Goal: Task Accomplishment & Management: Manage account settings

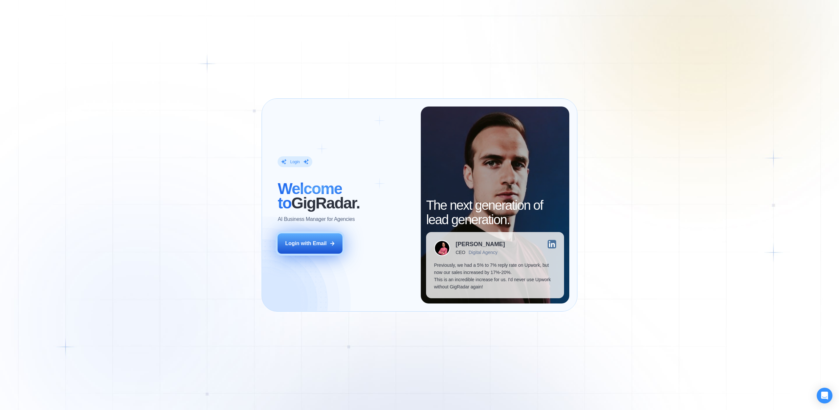
click at [318, 239] on button "Login with Email" at bounding box center [310, 243] width 65 height 20
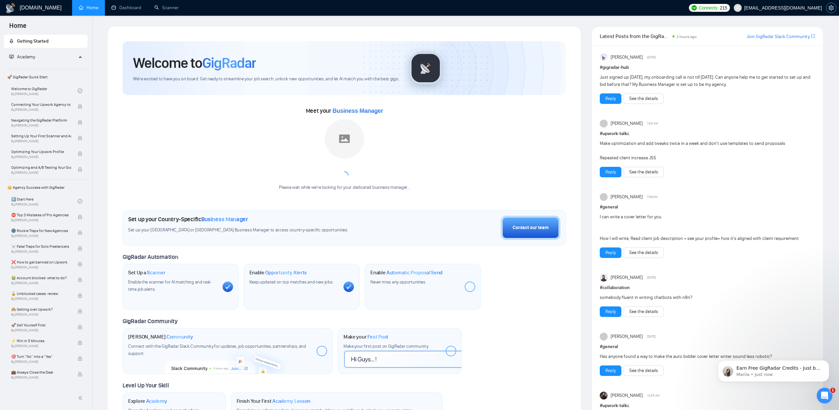
click at [832, 8] on icon "setting" at bounding box center [831, 7] width 5 height 5
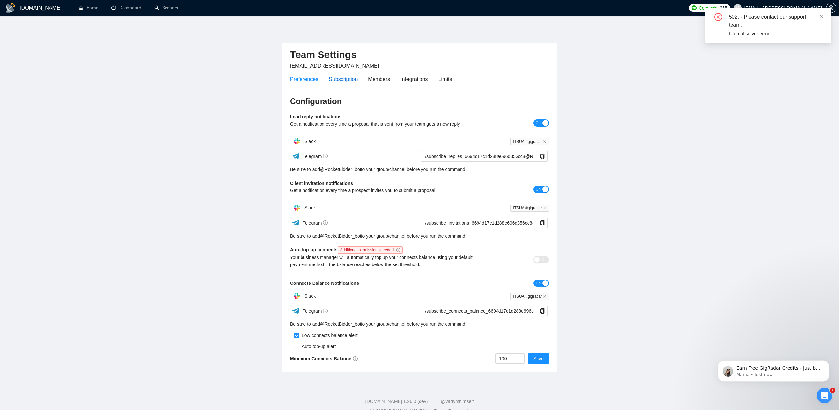
click at [331, 78] on div "Subscription" at bounding box center [343, 79] width 29 height 8
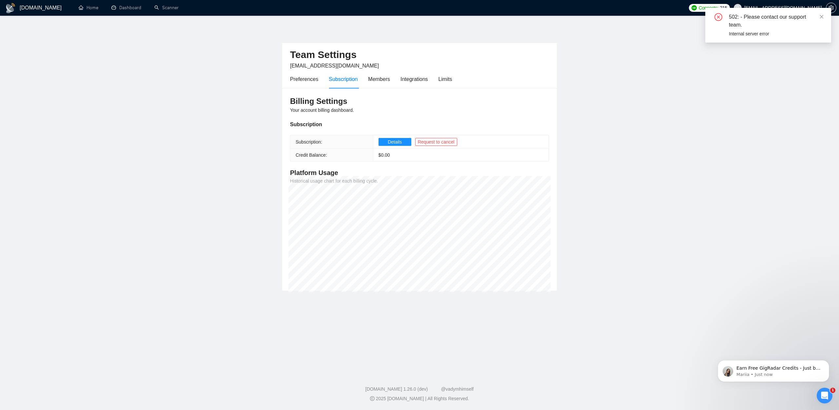
drag, startPoint x: 824, startPoint y: 16, endPoint x: 808, endPoint y: 18, distance: 16.2
click at [824, 16] on icon "close" at bounding box center [822, 16] width 5 height 5
click at [385, 142] on button "Details" at bounding box center [395, 142] width 33 height 8
